Goal: Participate in discussion: Engage in conversation with other users on a specific topic

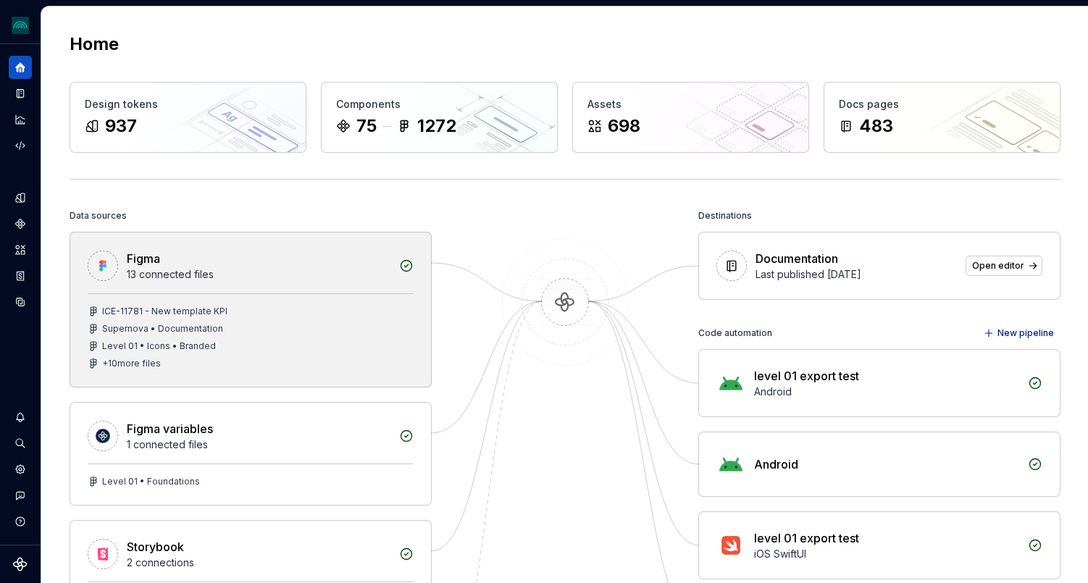
click at [194, 310] on div "ICE-11781 - New template KPI" at bounding box center [164, 312] width 125 height 12
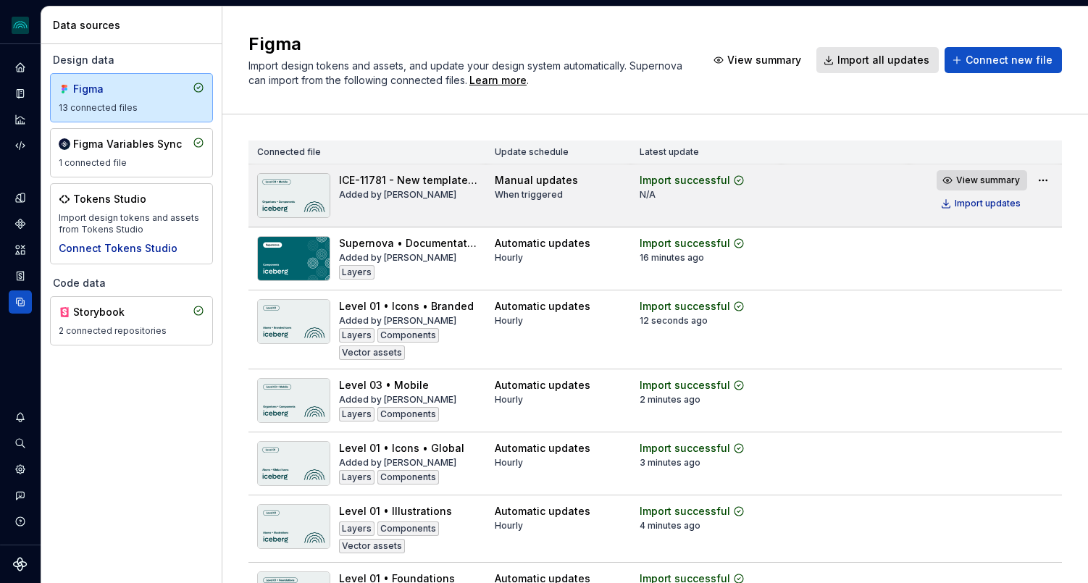
click at [983, 182] on span "View summary" at bounding box center [988, 181] width 64 height 12
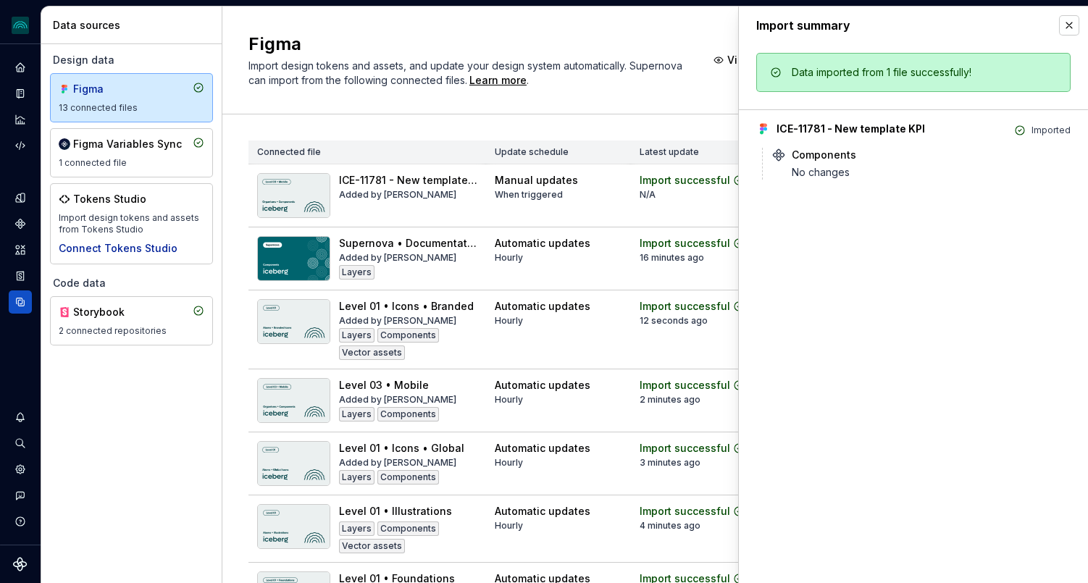
click at [1080, 34] on div "Import summary" at bounding box center [913, 26] width 349 height 38
click at [1064, 25] on button "button" at bounding box center [1069, 25] width 20 height 20
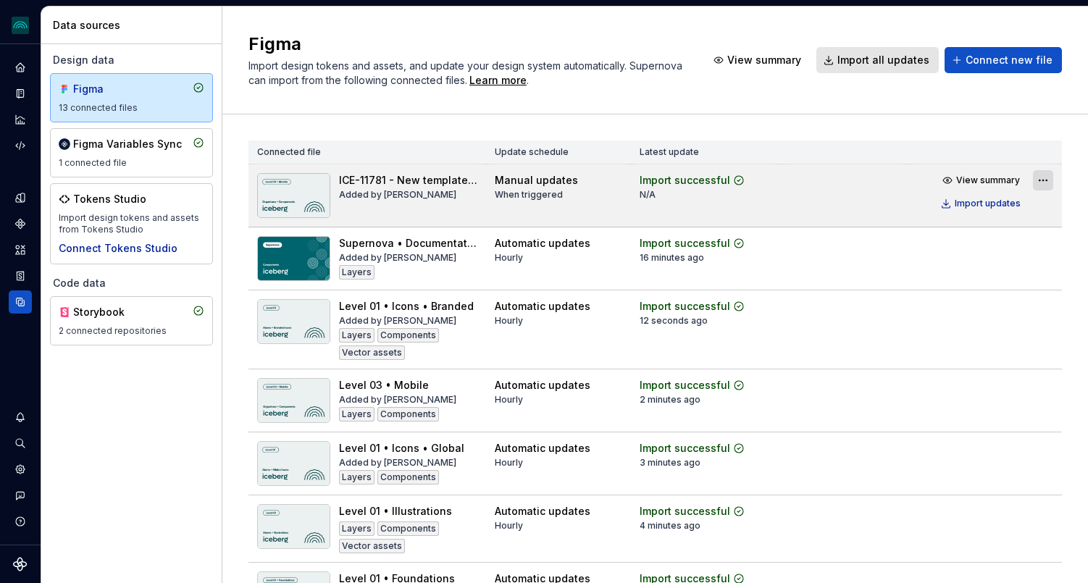
click at [1049, 175] on html "iceberg M Design system data Data sources Design data Figma 13 connected files …" at bounding box center [544, 291] width 1088 height 583
click at [747, 209] on html "iceberg M Design system data Data sources Design data Figma 13 connected files …" at bounding box center [544, 291] width 1088 height 583
click at [1041, 181] on html "iceberg M Design system data Data sources Design data Figma 13 connected files …" at bounding box center [544, 291] width 1088 height 583
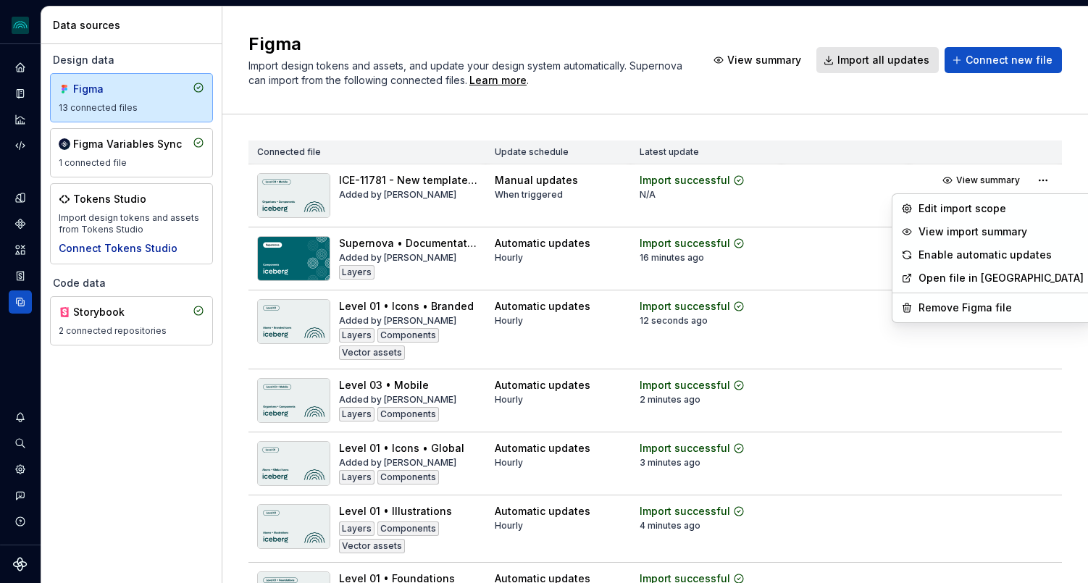
click at [783, 200] on html "iceberg M Design system data Data sources Design data Figma 13 connected files …" at bounding box center [544, 291] width 1088 height 583
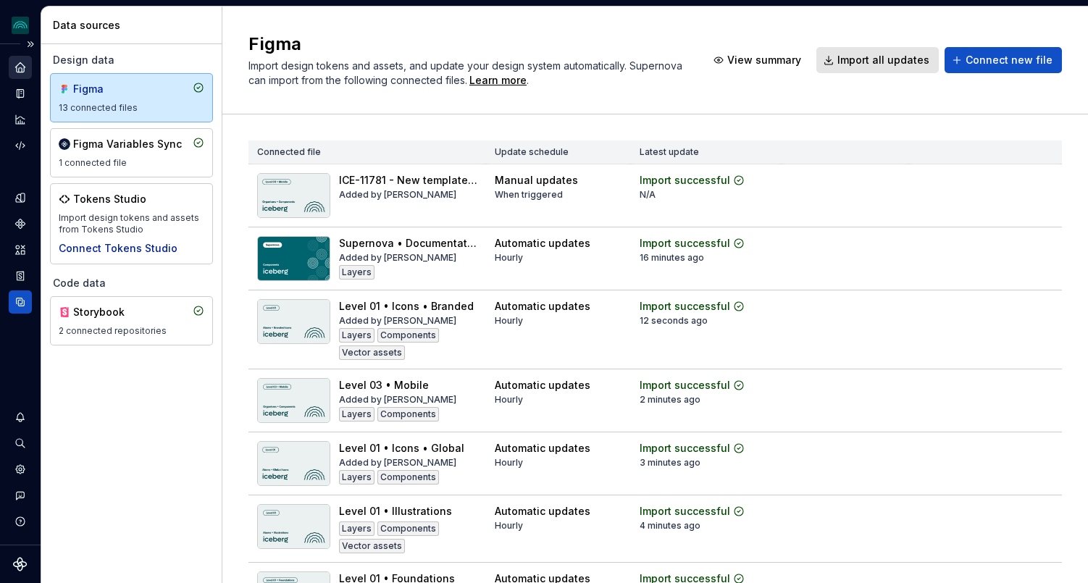
click at [30, 72] on div "Home" at bounding box center [20, 67] width 23 height 23
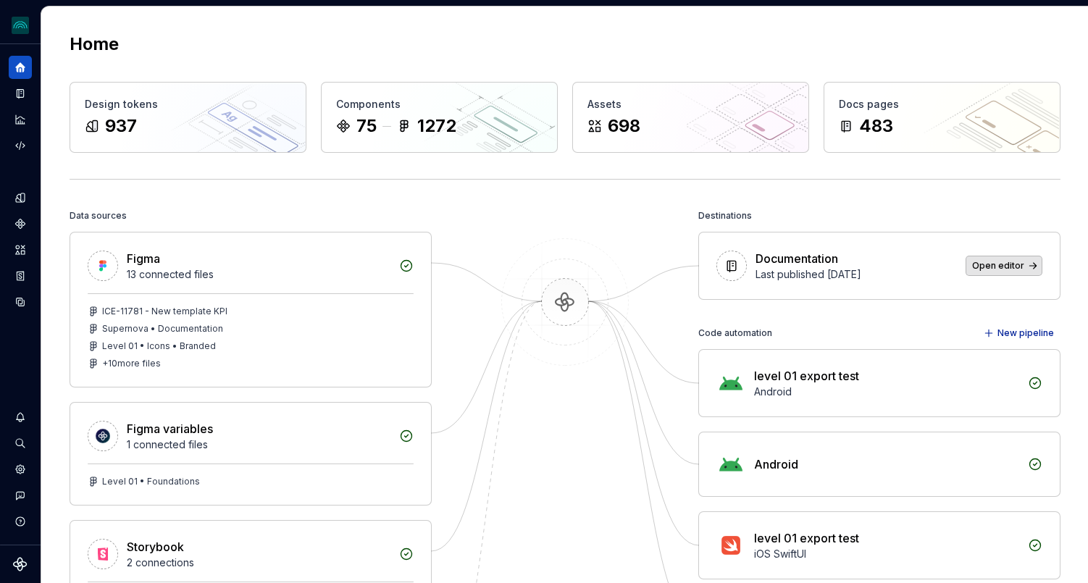
click at [1012, 268] on span "Open editor" at bounding box center [998, 266] width 52 height 12
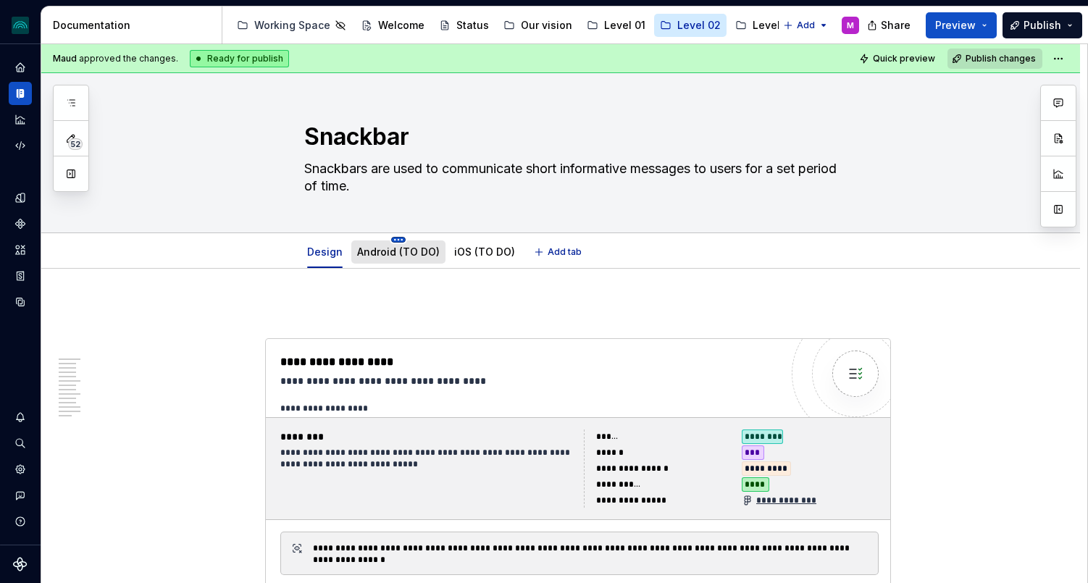
click at [405, 238] on html "iceberg M Design system data Documentation Accessibility guide for tree Page tr…" at bounding box center [544, 291] width 1088 height 583
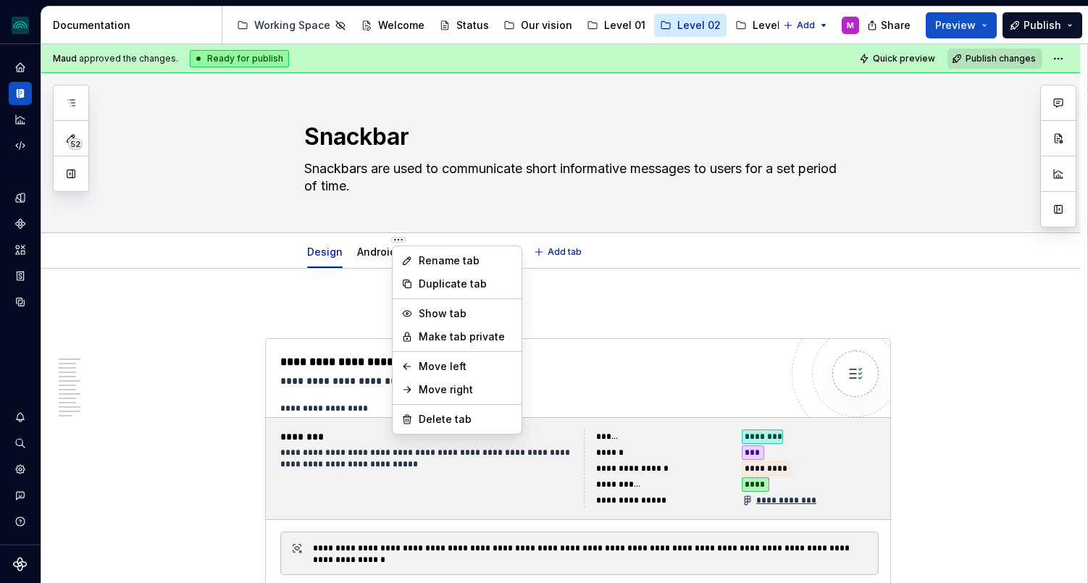
click at [326, 311] on html "iceberg M Design system data Documentation Accessibility guide for tree Page tr…" at bounding box center [544, 291] width 1088 height 583
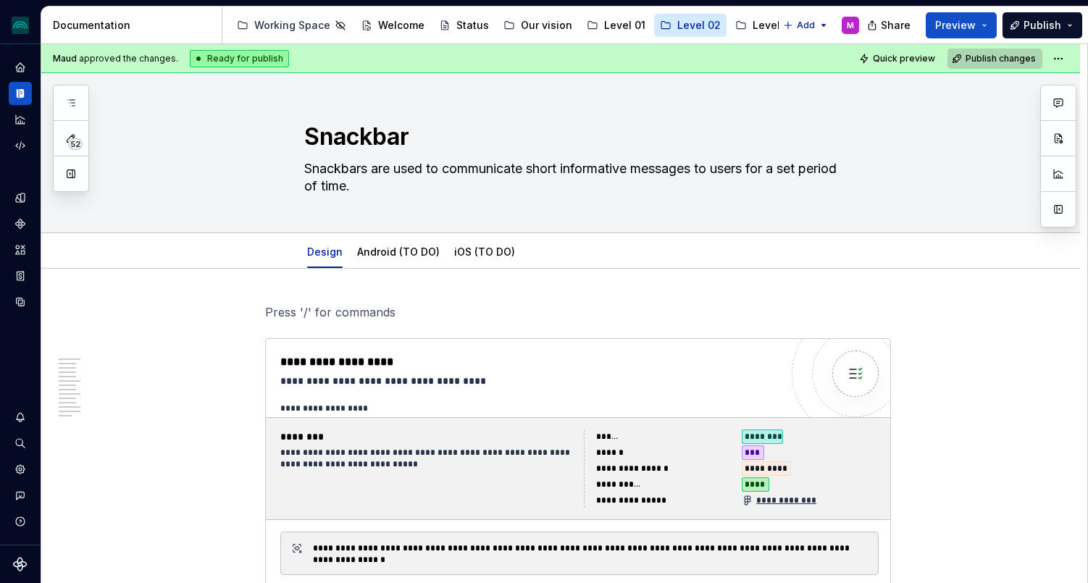
click at [1004, 54] on span "Publish changes" at bounding box center [1000, 59] width 70 height 12
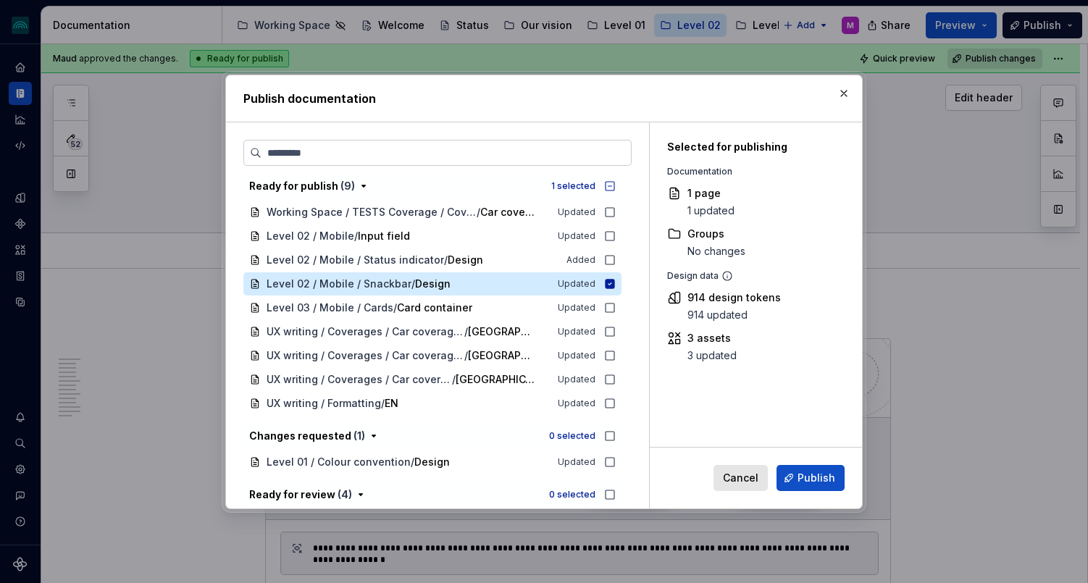
click at [839, 93] on button "button" at bounding box center [844, 93] width 20 height 20
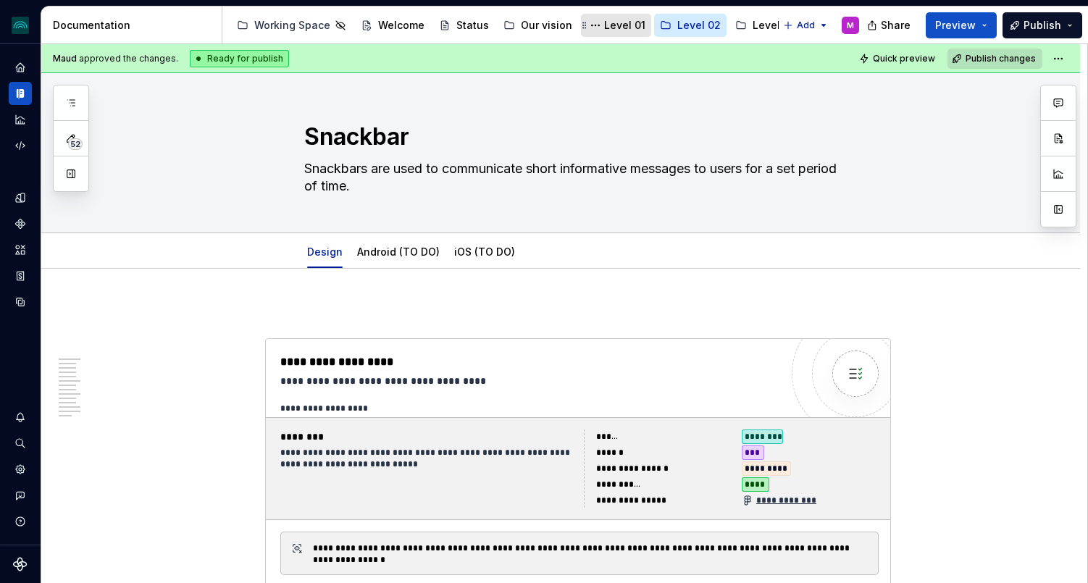
click at [605, 30] on div "Level 01" at bounding box center [624, 25] width 41 height 14
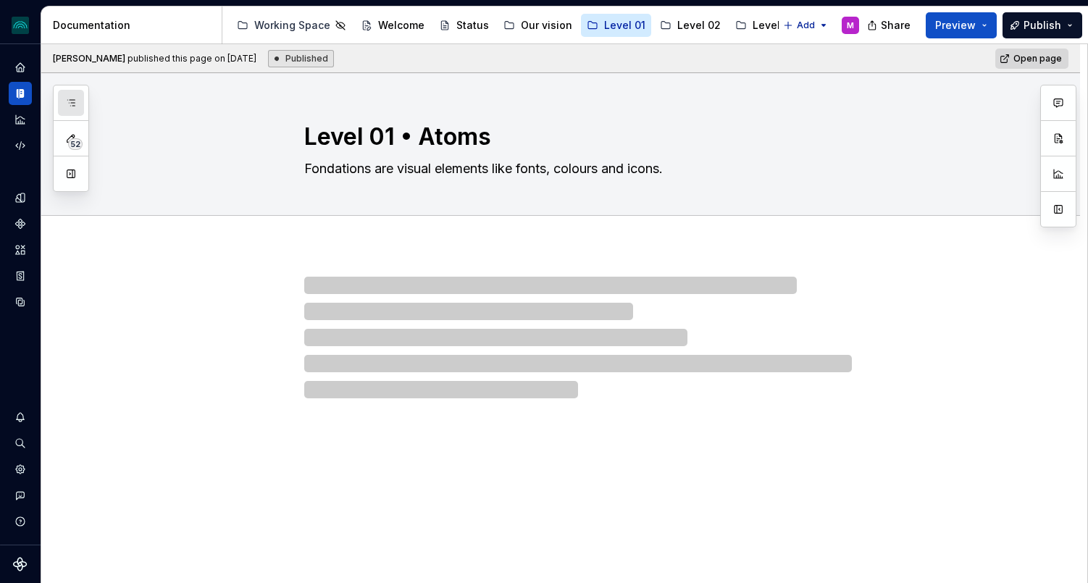
click at [78, 106] on button "button" at bounding box center [71, 103] width 26 height 26
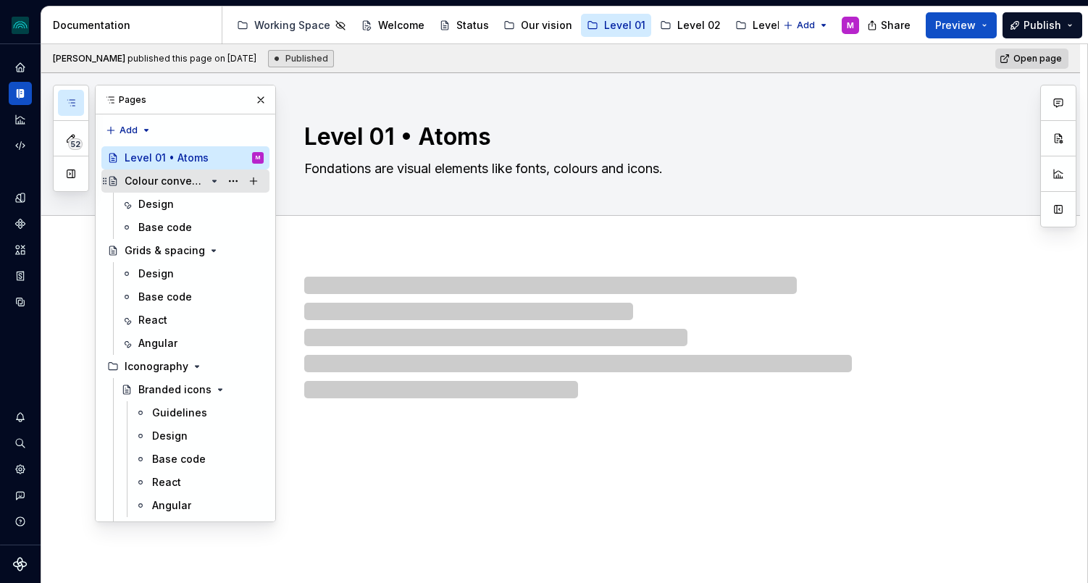
click at [159, 177] on div "Colour convention" at bounding box center [165, 181] width 81 height 14
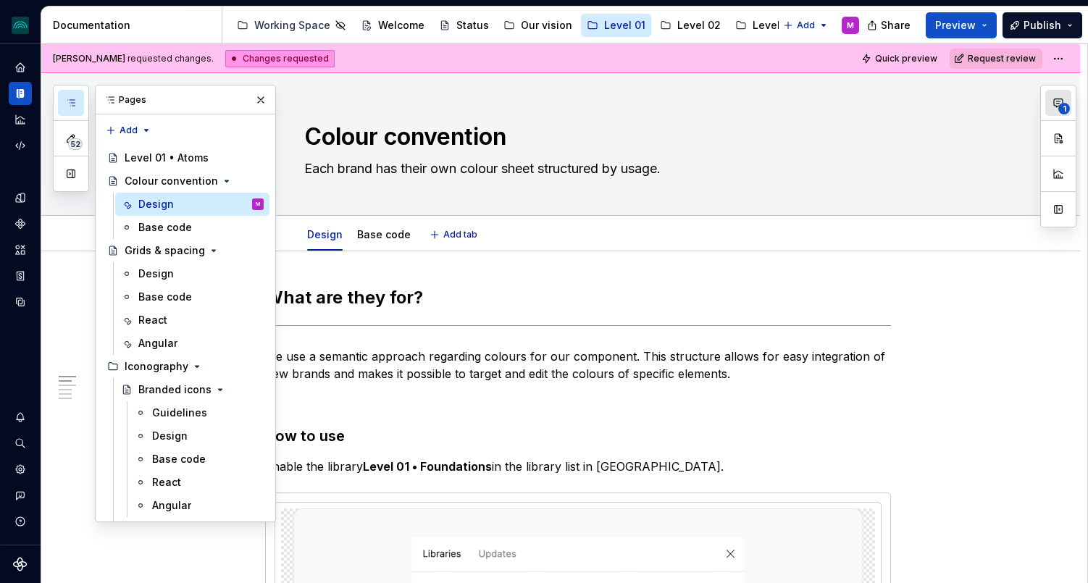
click at [1056, 110] on button "1" at bounding box center [1058, 103] width 26 height 26
type textarea "*"
